Goal: Transaction & Acquisition: Purchase product/service

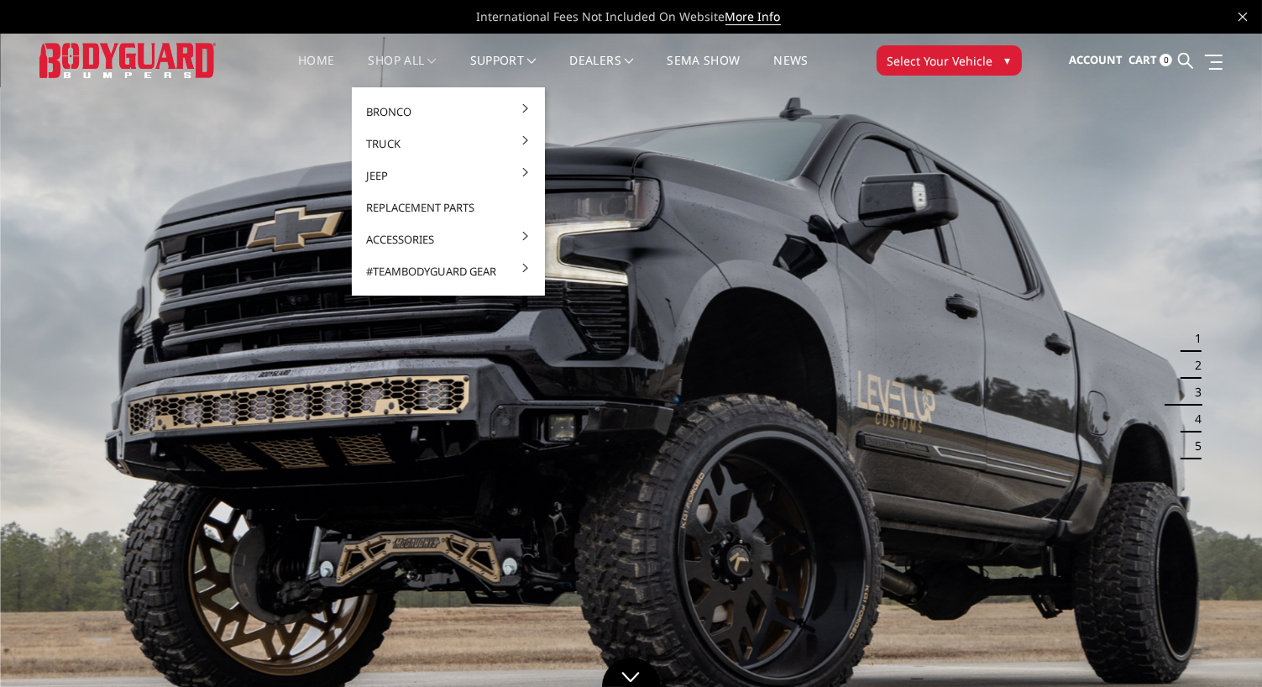
drag, startPoint x: 389, startPoint y: 68, endPoint x: 392, endPoint y: 55, distance: 13.7
click at [392, 55] on link "shop all" at bounding box center [402, 71] width 68 height 33
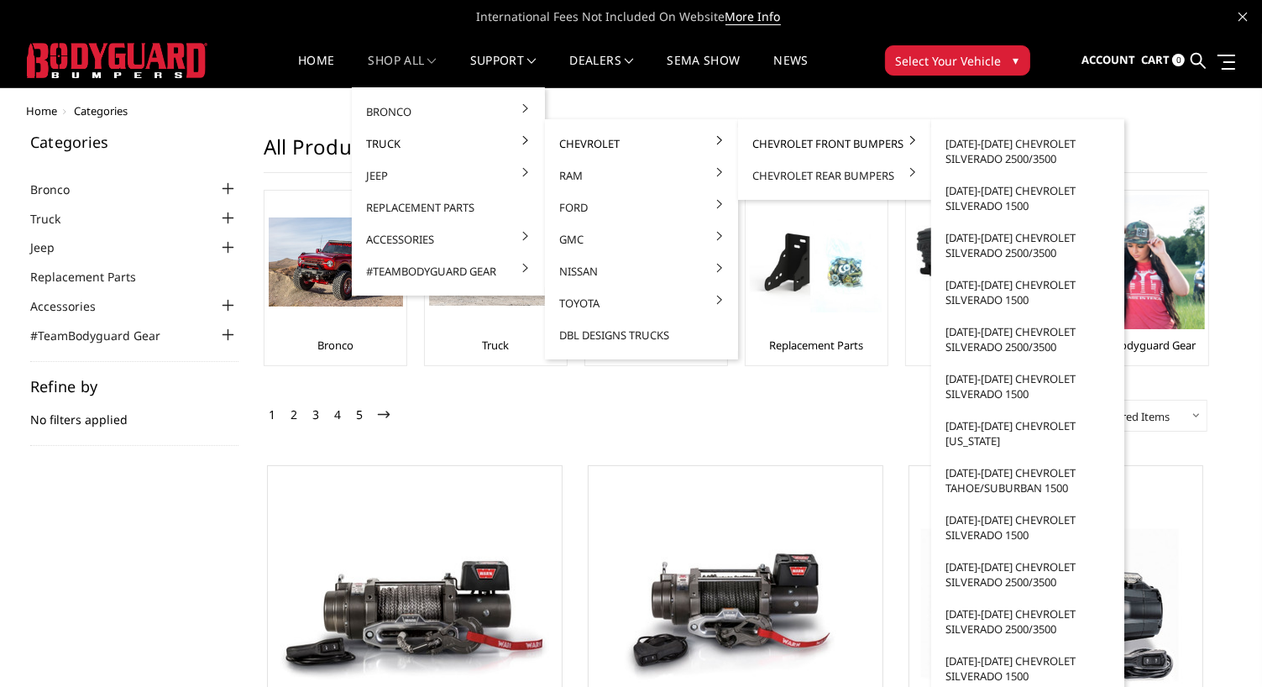
click at [774, 142] on link "Chevrolet Front Bumpers" at bounding box center [835, 144] width 180 height 32
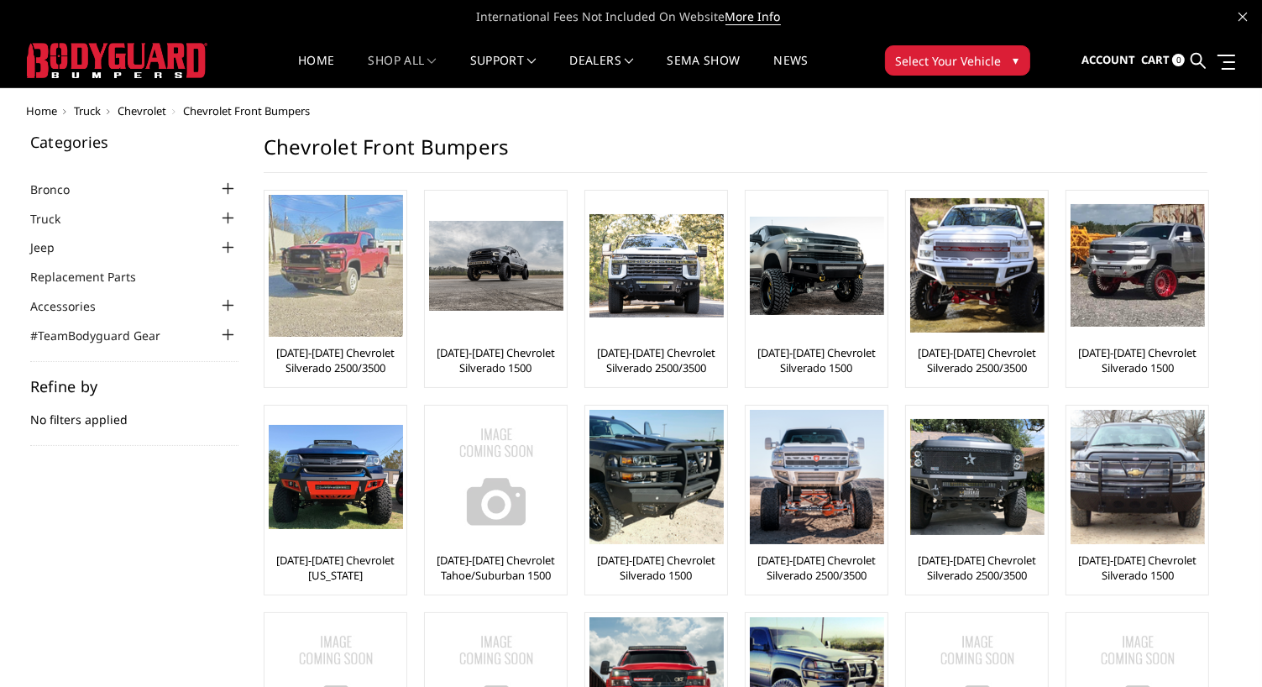
click at [329, 279] on img at bounding box center [336, 266] width 134 height 142
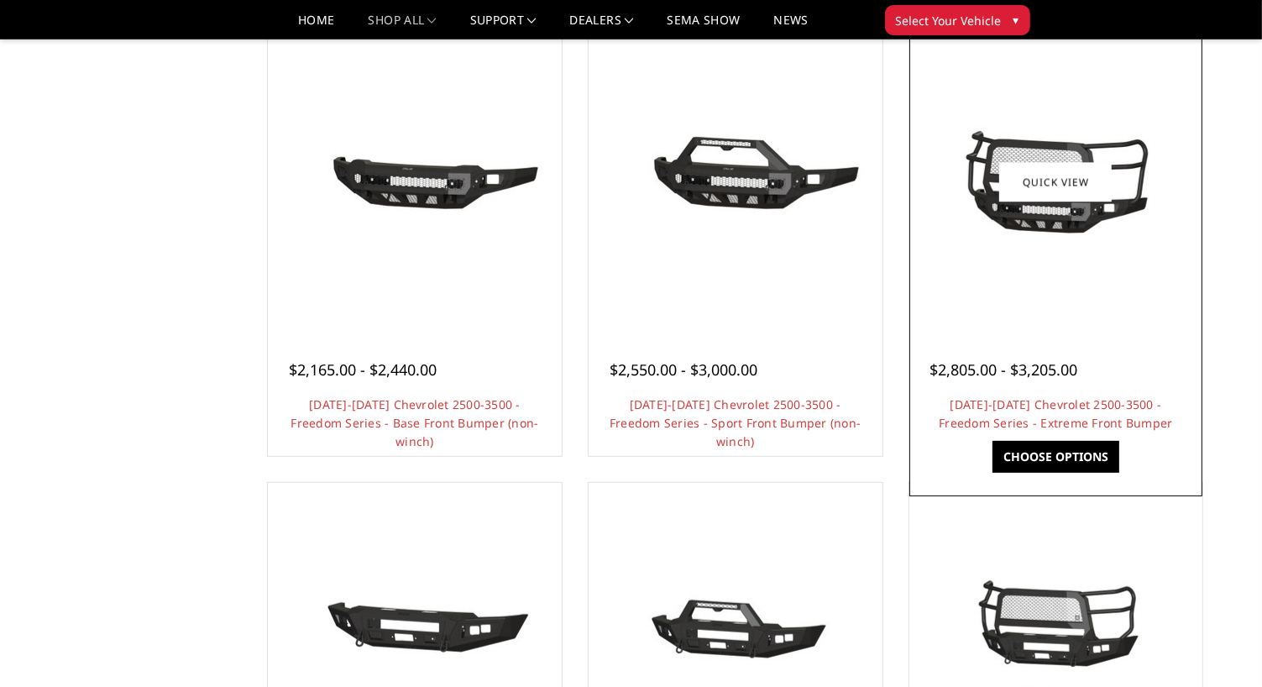
scroll to position [618, 0]
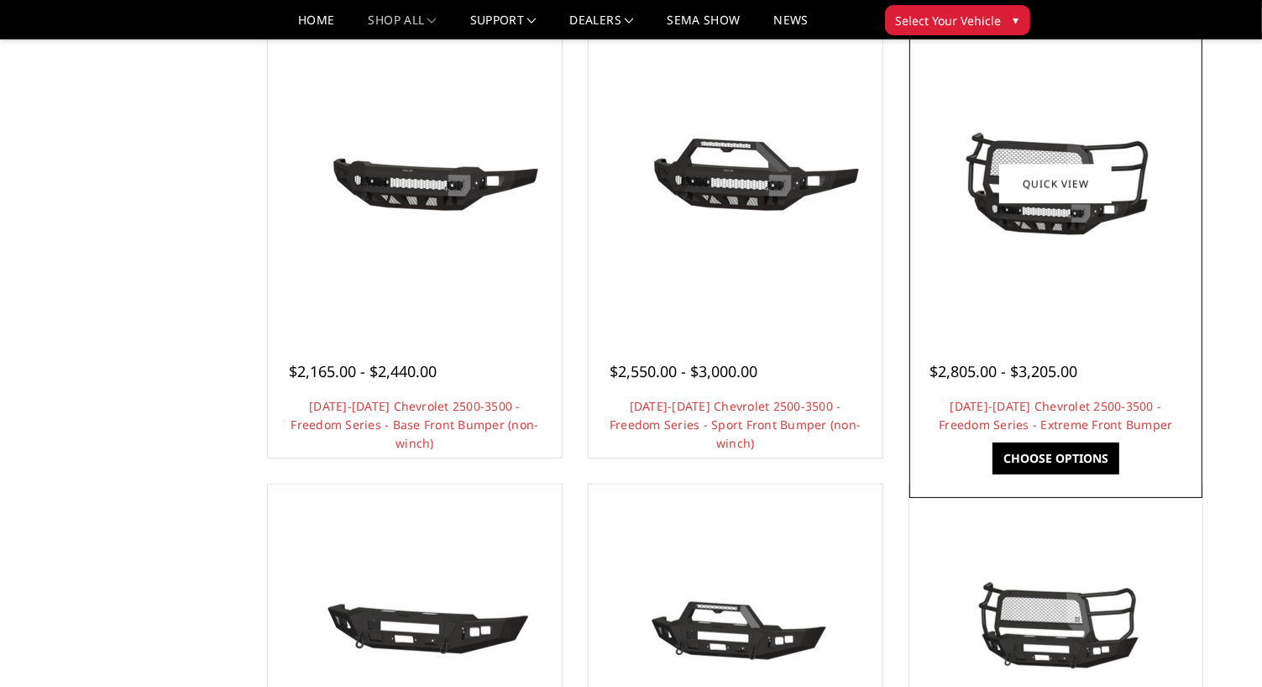
click at [1012, 461] on link "Choose Options" at bounding box center [1055, 458] width 127 height 32
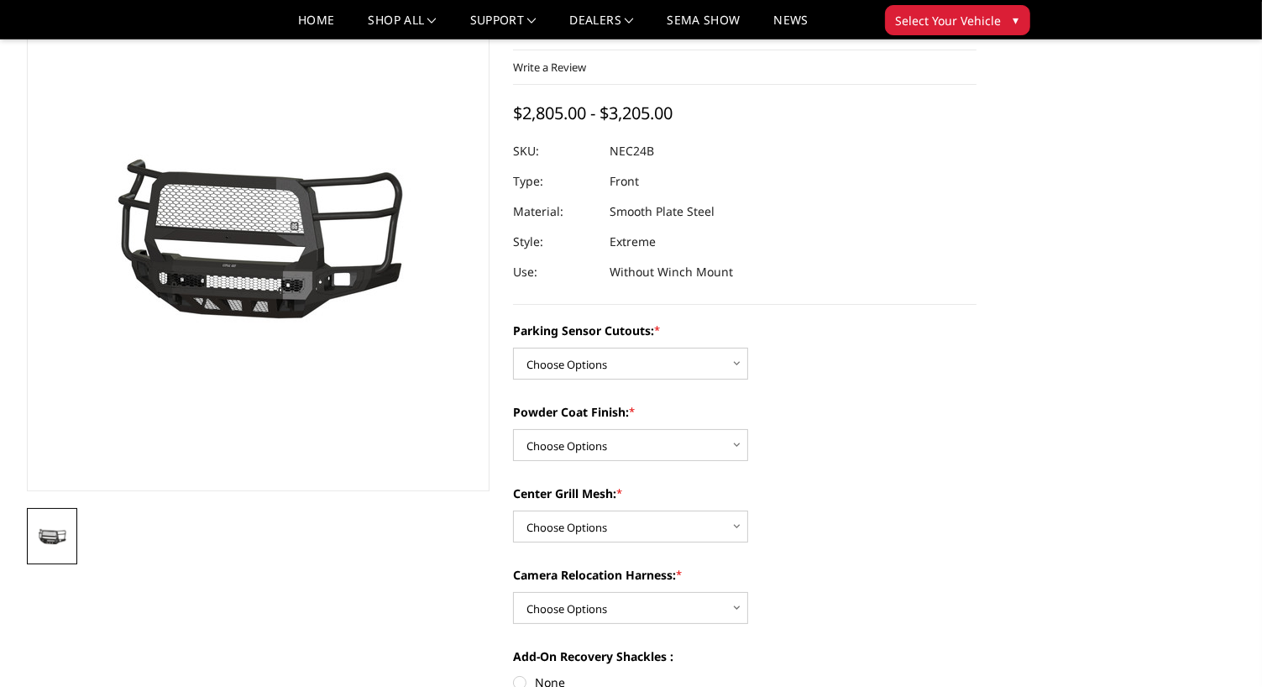
scroll to position [93, 0]
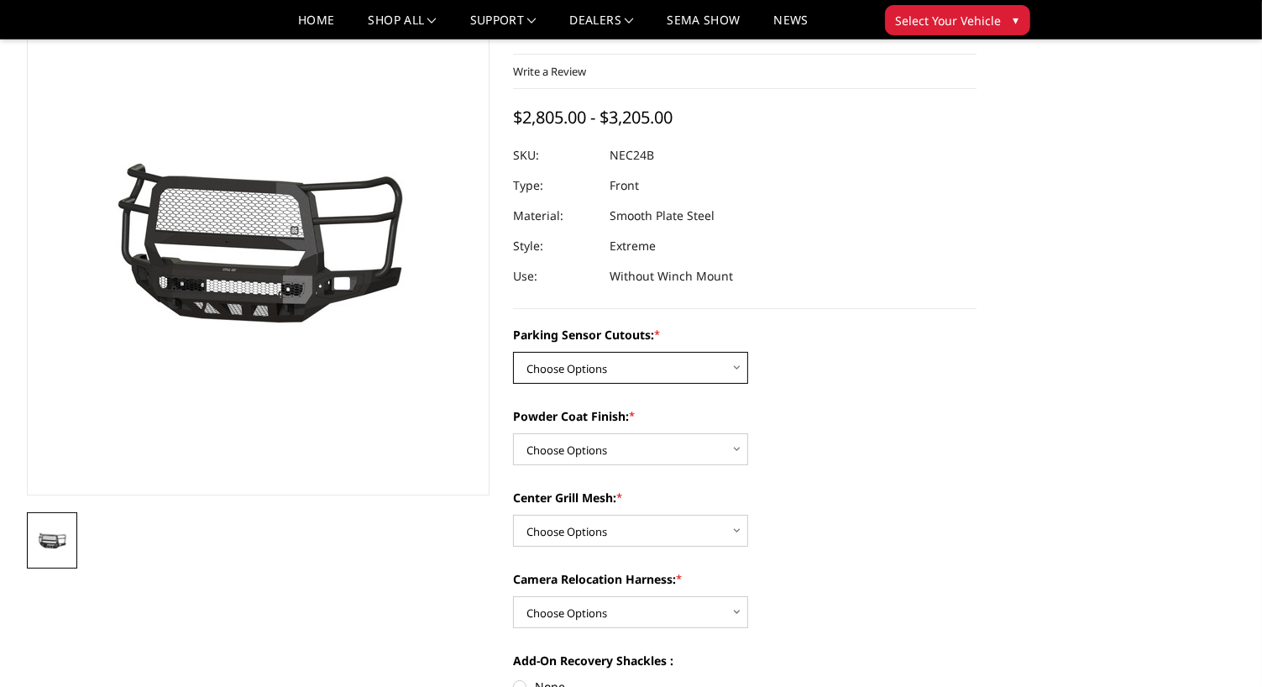
click at [730, 371] on select "Choose Options No - Without Parking Sensor Cutouts Yes - With Parking Sensor Cu…" at bounding box center [630, 368] width 235 height 32
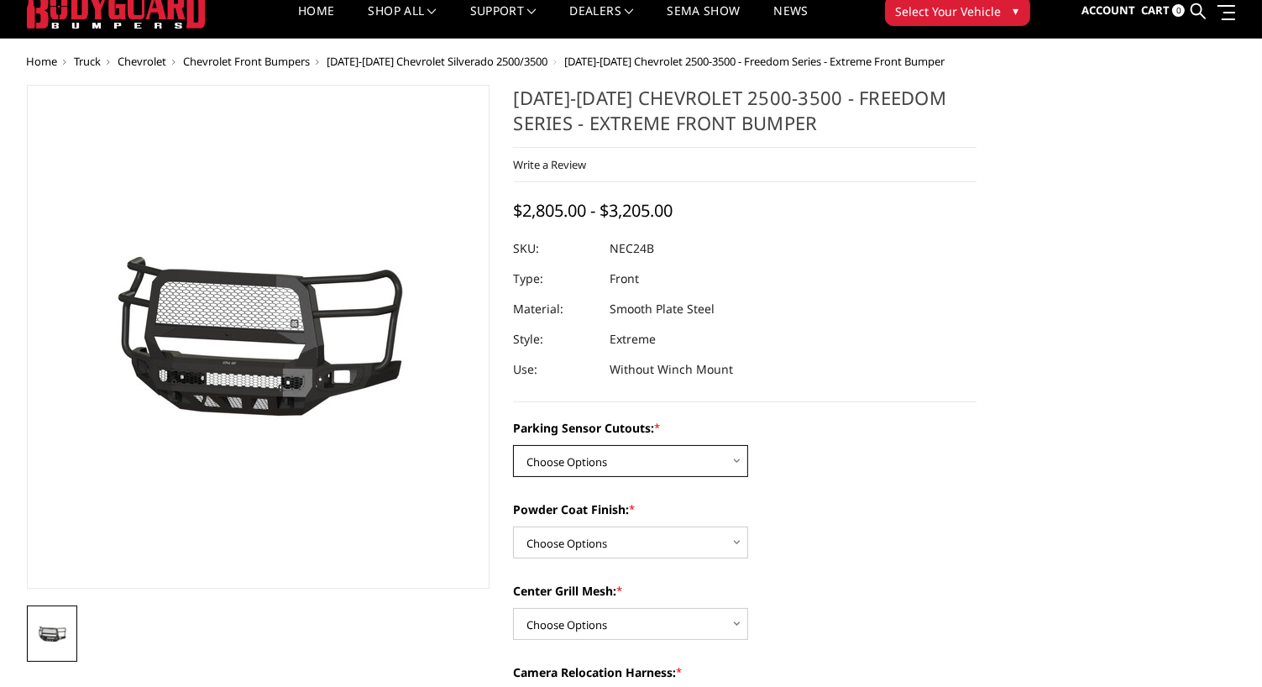
scroll to position [0, 0]
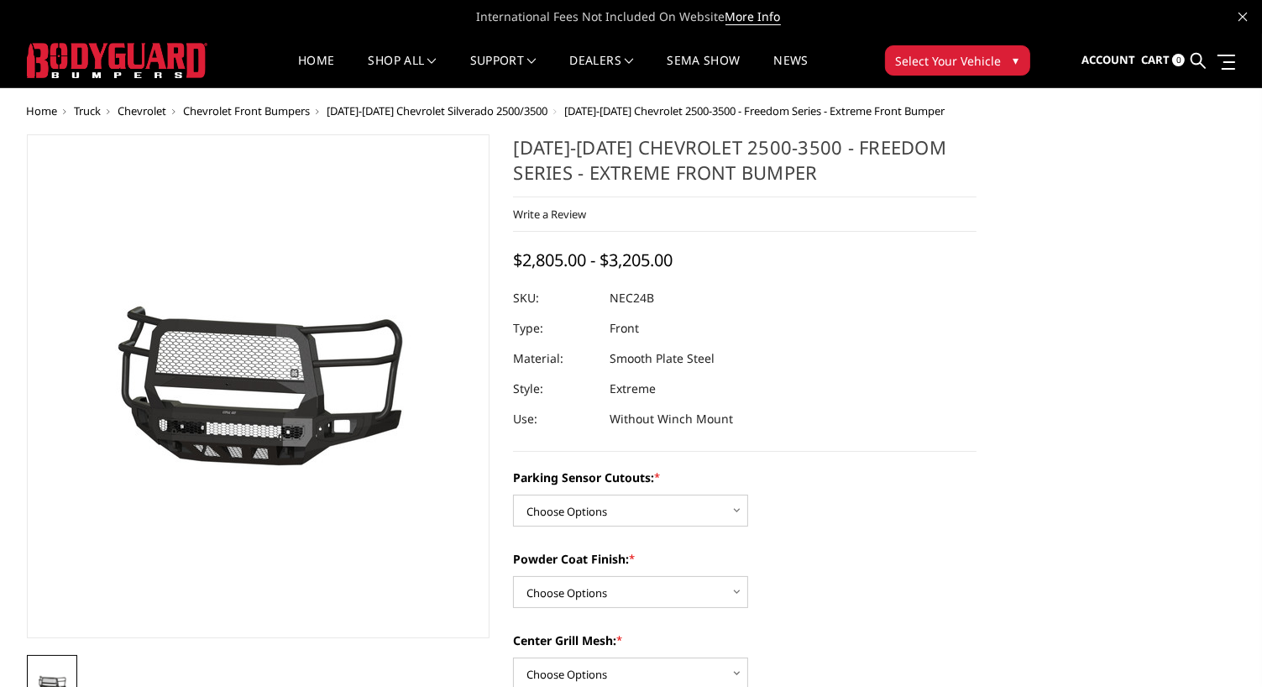
click at [915, 74] on button "Select Your Vehicle ▾" at bounding box center [957, 60] width 145 height 30
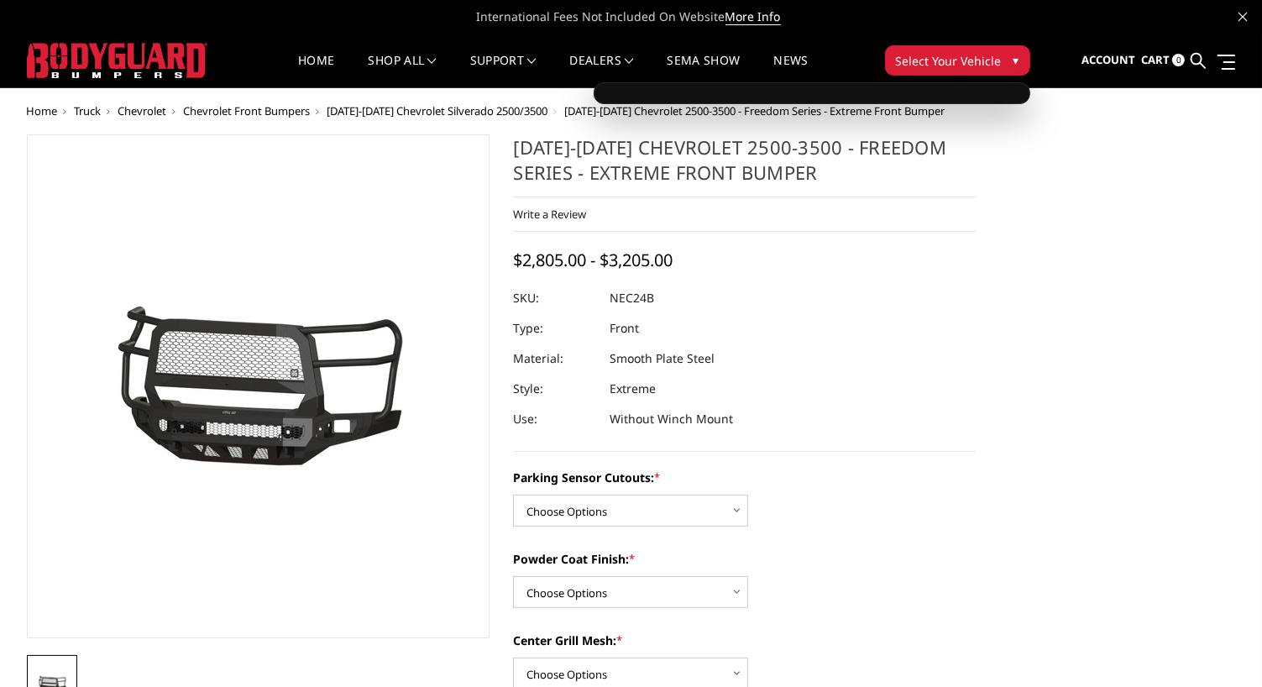
click at [924, 52] on span "Select Your Vehicle" at bounding box center [949, 61] width 106 height 18
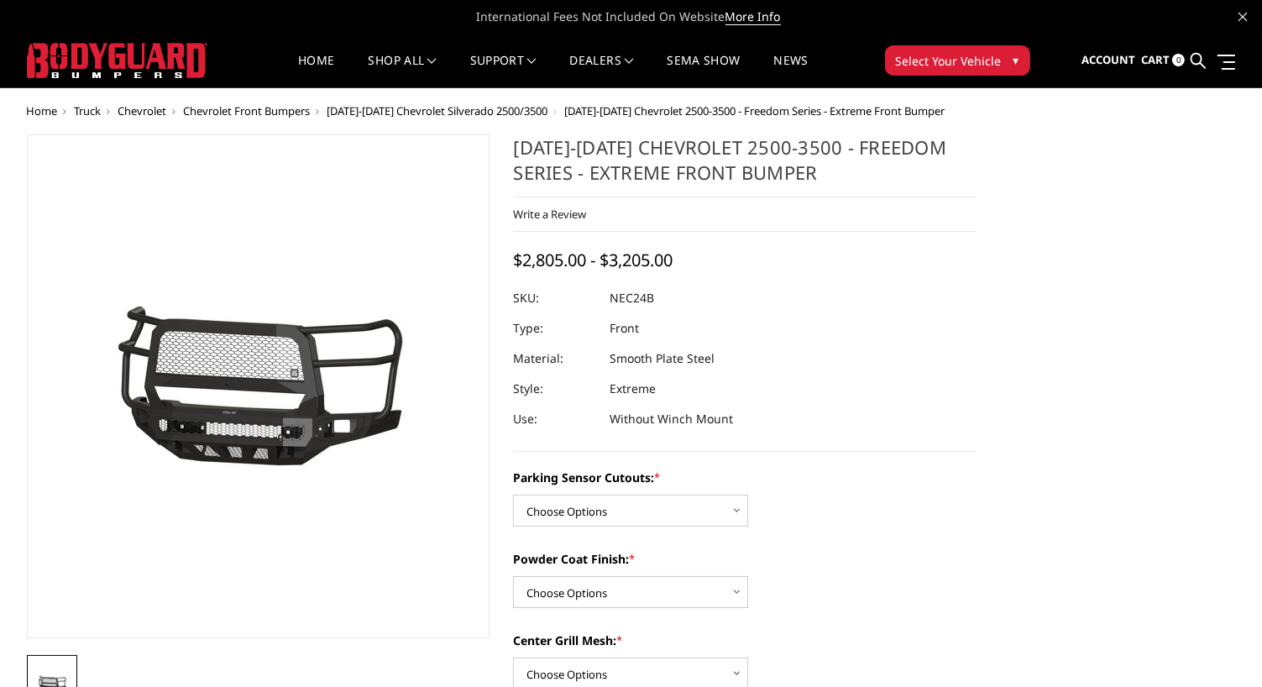
click at [977, 59] on span "Select Your Vehicle" at bounding box center [949, 61] width 106 height 18
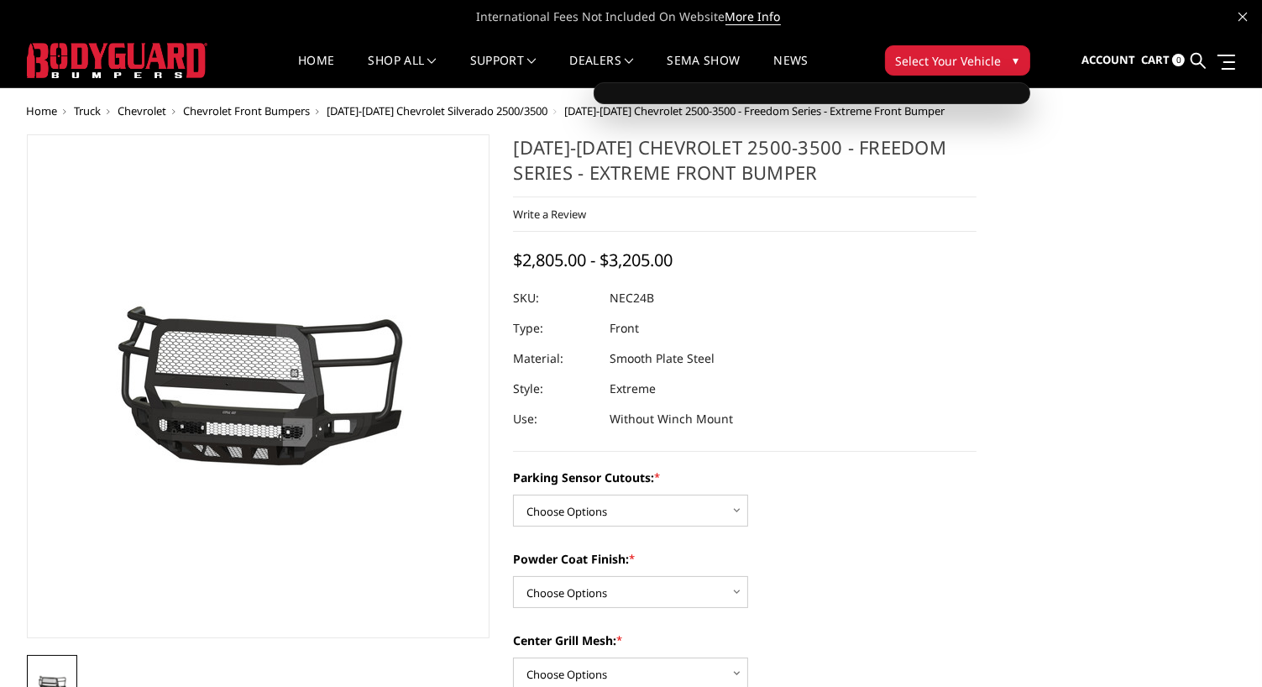
click at [955, 243] on div "2024-2025 Chevrolet 2500-3500 - Freedom Series - Extreme Front Bumper Write a R…" at bounding box center [744, 292] width 463 height 317
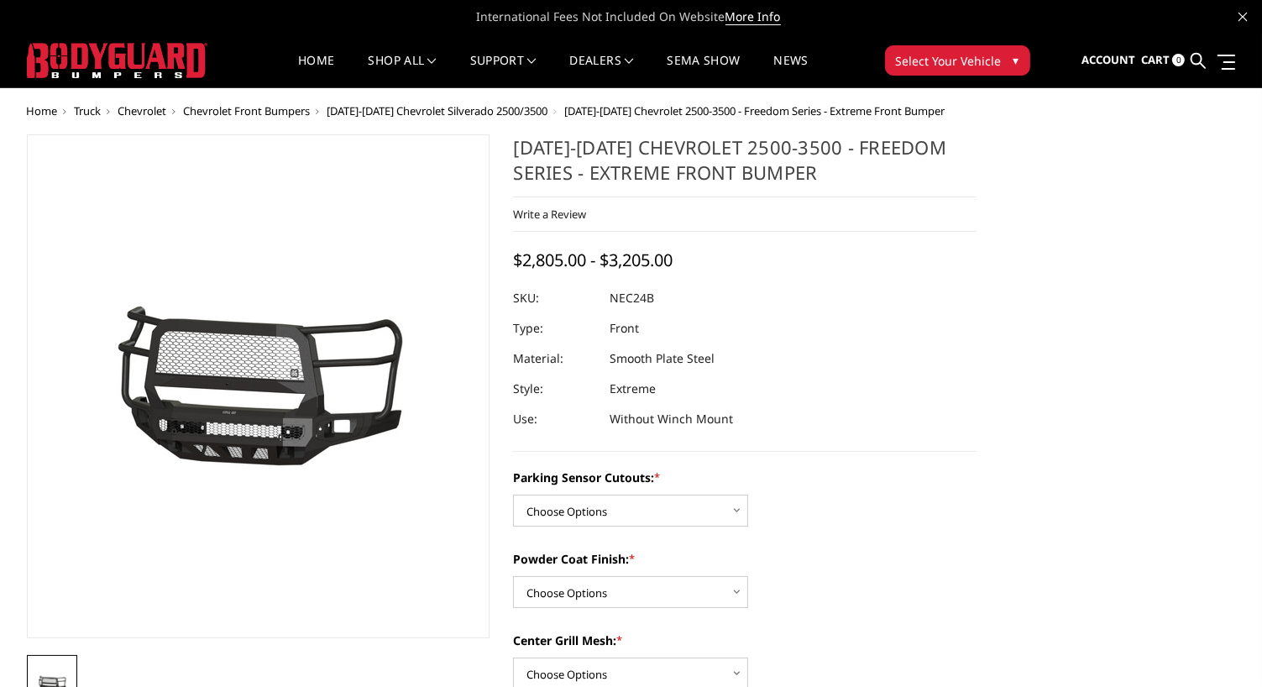
drag, startPoint x: 955, startPoint y: 243, endPoint x: 1030, endPoint y: -45, distance: 297.4
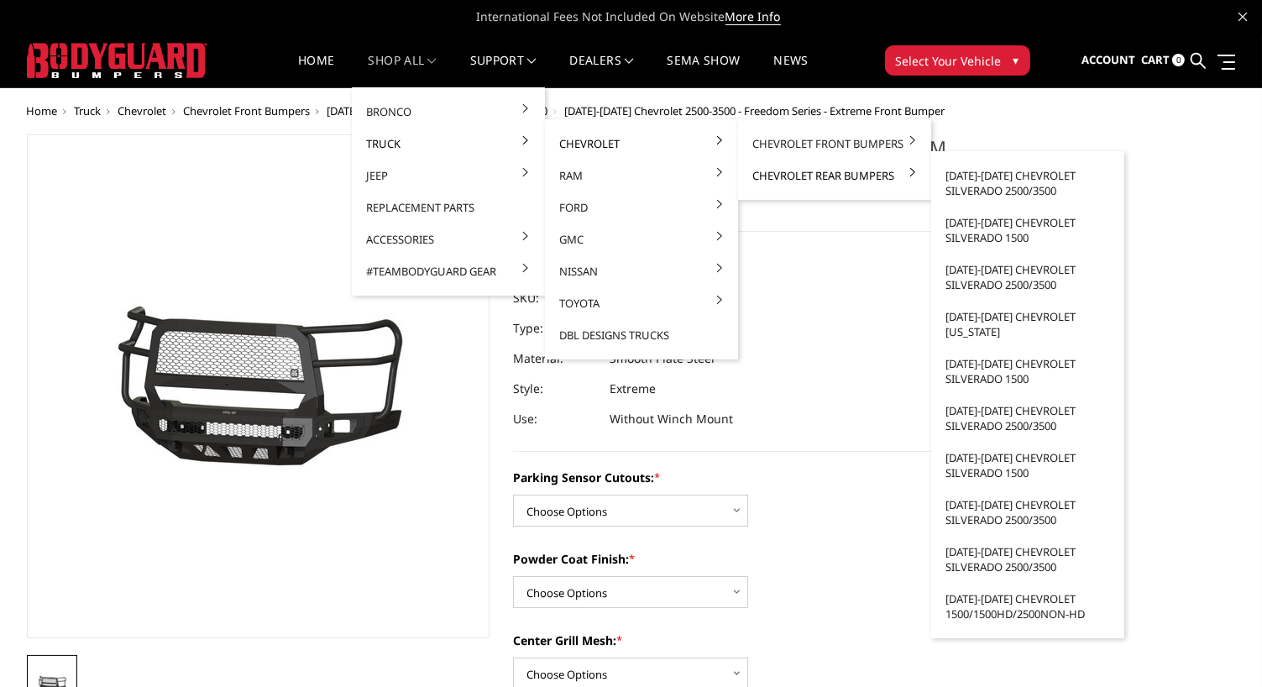
click at [799, 175] on link "Chevrolet Rear Bumpers" at bounding box center [835, 175] width 180 height 32
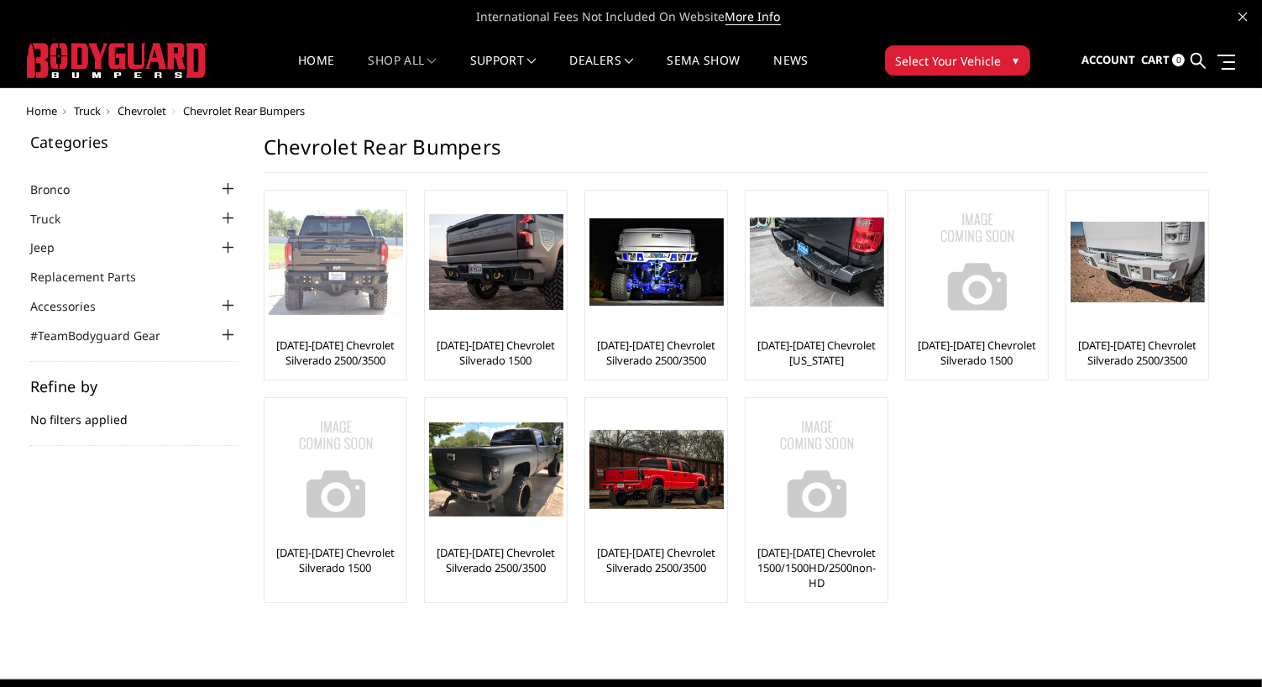
click at [366, 248] on img at bounding box center [336, 262] width 134 height 106
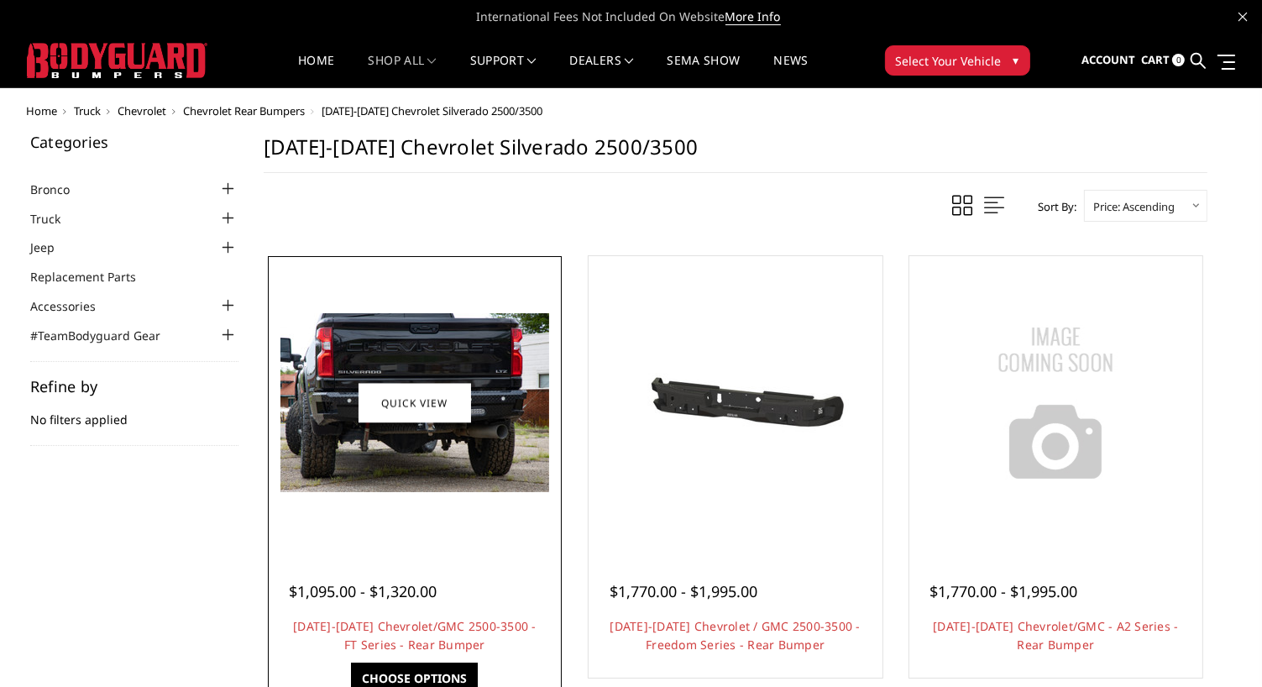
click at [343, 468] on img at bounding box center [414, 402] width 269 height 179
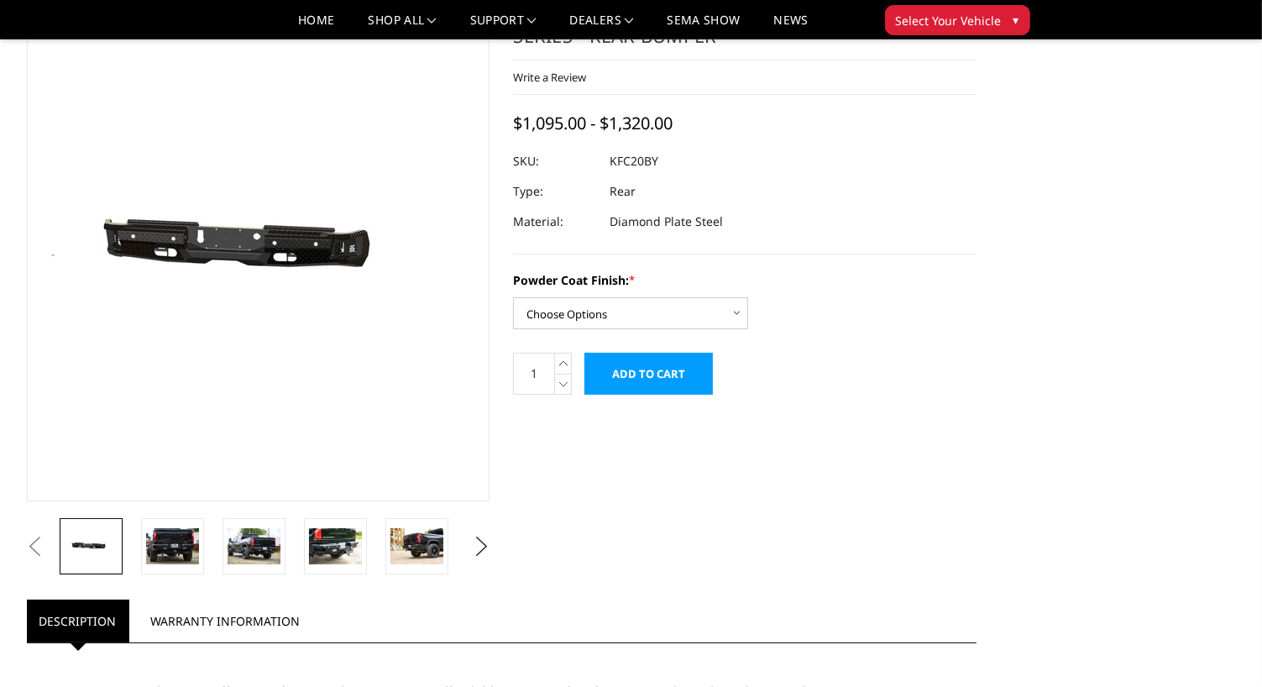
scroll to position [90, 0]
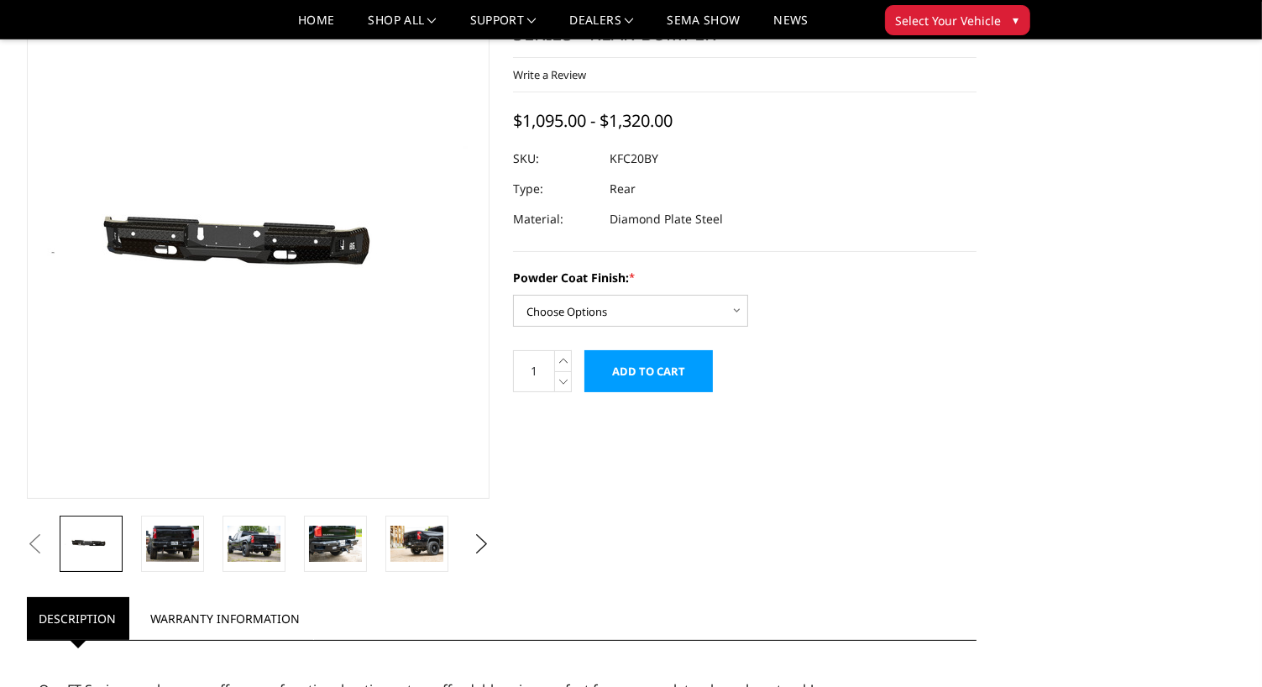
click at [290, 252] on img at bounding box center [217, 247] width 1074 height 511
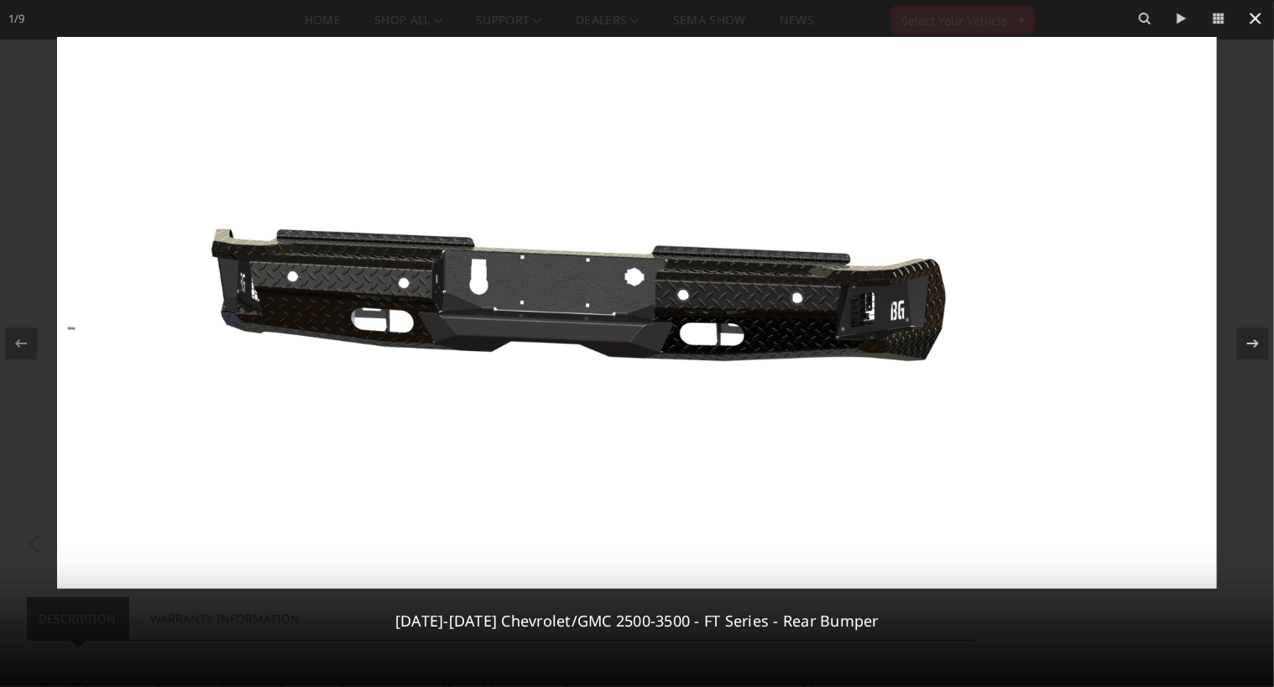
click at [1255, 16] on icon at bounding box center [1256, 18] width 20 height 20
